Goal: Task Accomplishment & Management: Manage account settings

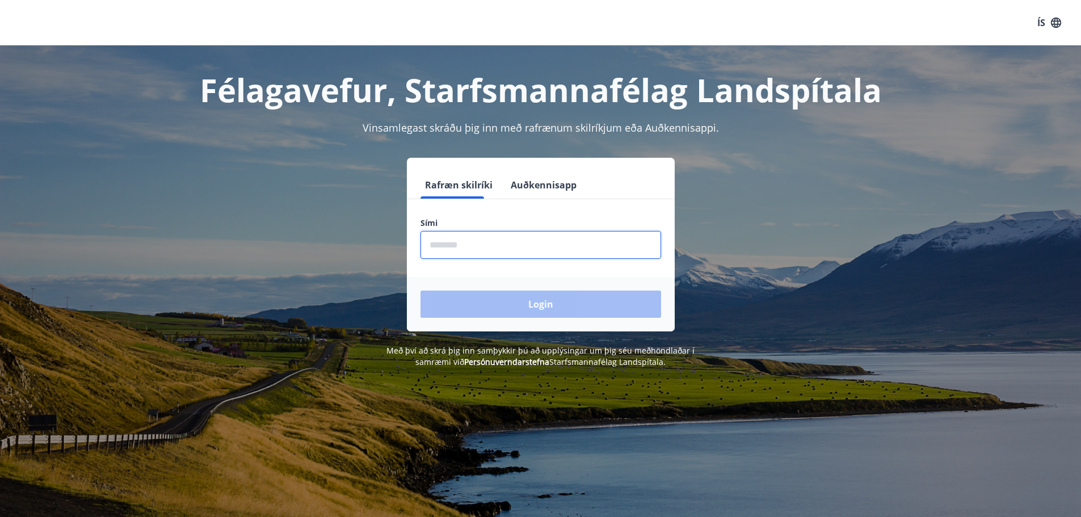
click at [503, 249] on input "phone" at bounding box center [540, 245] width 241 height 28
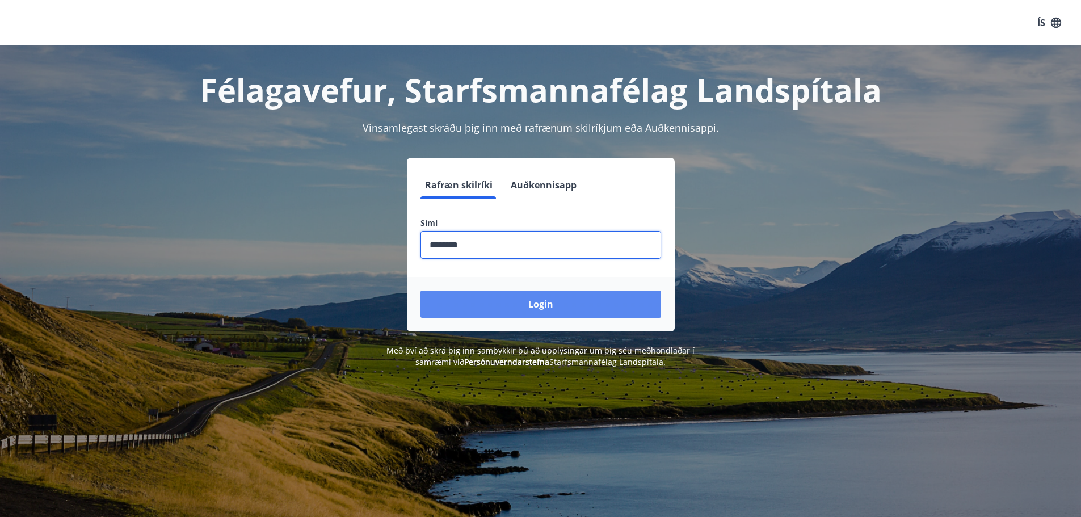
type input "********"
click at [508, 299] on button "Login" at bounding box center [540, 303] width 241 height 27
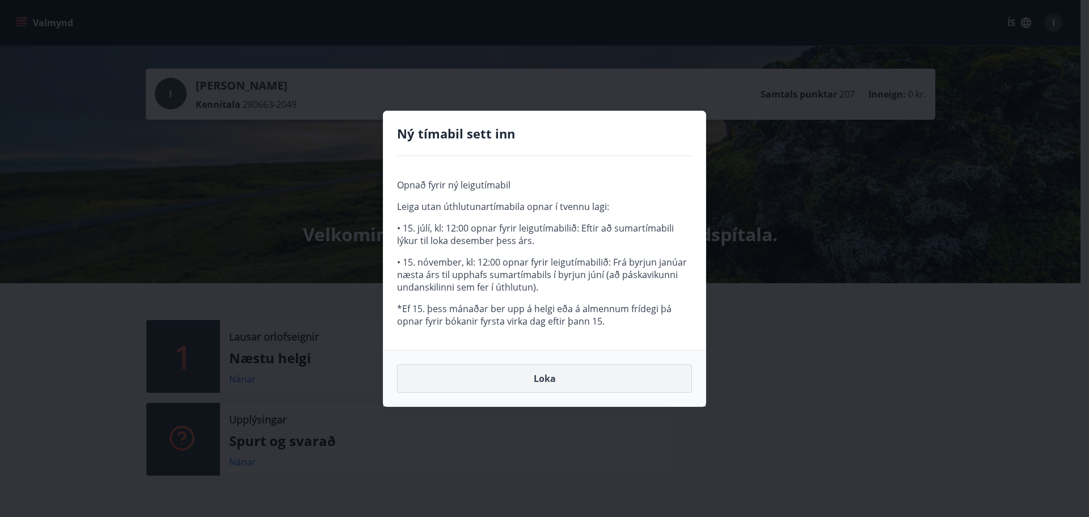
click at [516, 379] on button "Loka" at bounding box center [544, 378] width 295 height 28
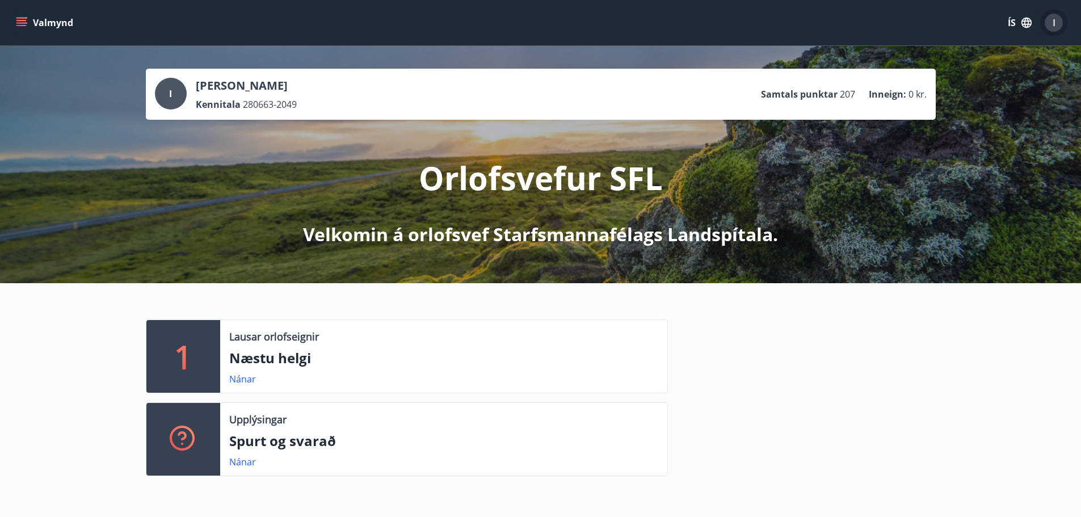
click at [1058, 25] on div "I" at bounding box center [1053, 23] width 18 height 18
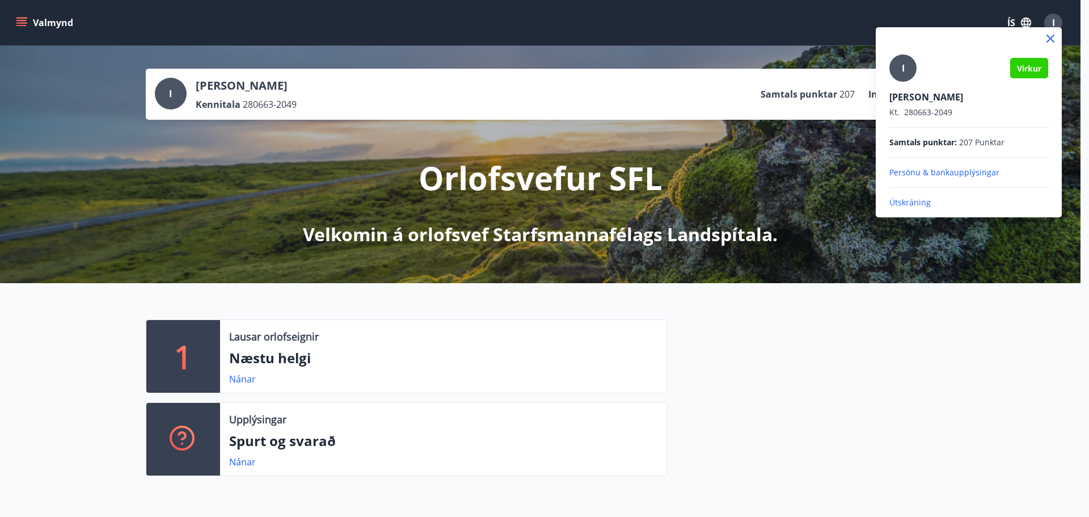
click at [914, 205] on p "Útskráning" at bounding box center [969, 202] width 159 height 11
